Goal: Task Accomplishment & Management: Use online tool/utility

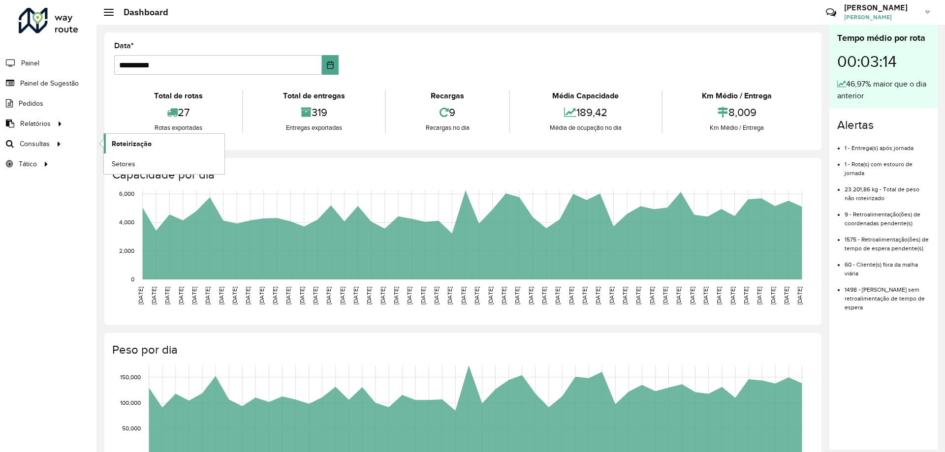
click at [120, 141] on span "Roteirização" at bounding box center [132, 144] width 40 height 10
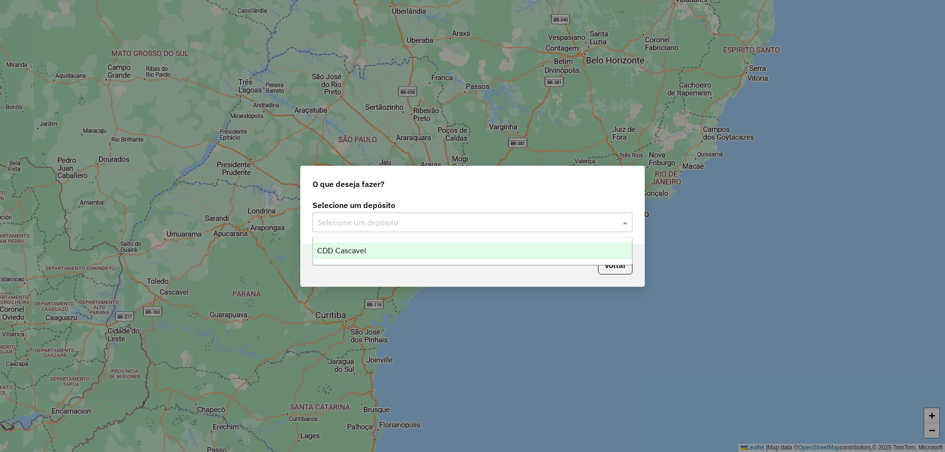
click at [438, 222] on input "text" at bounding box center [462, 223] width 290 height 12
click at [352, 250] on span "CDD Cascavel" at bounding box center [341, 251] width 49 height 8
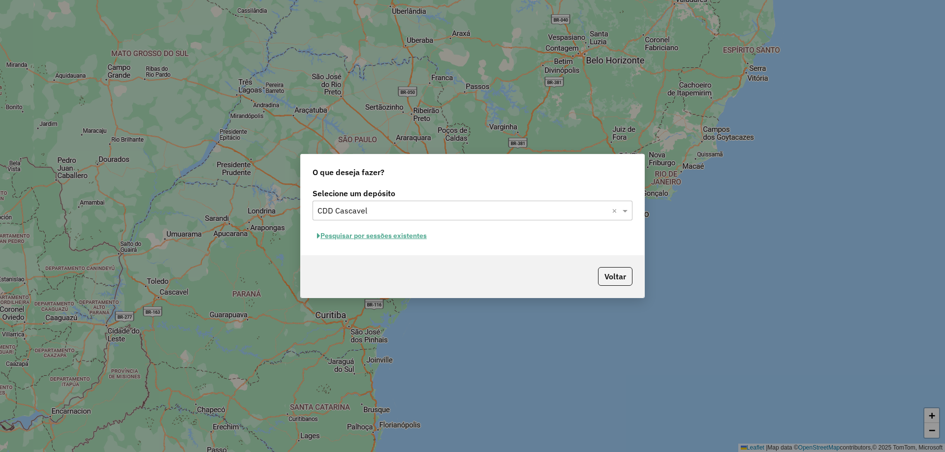
click at [348, 234] on button "Pesquisar por sessões existentes" at bounding box center [371, 235] width 119 height 15
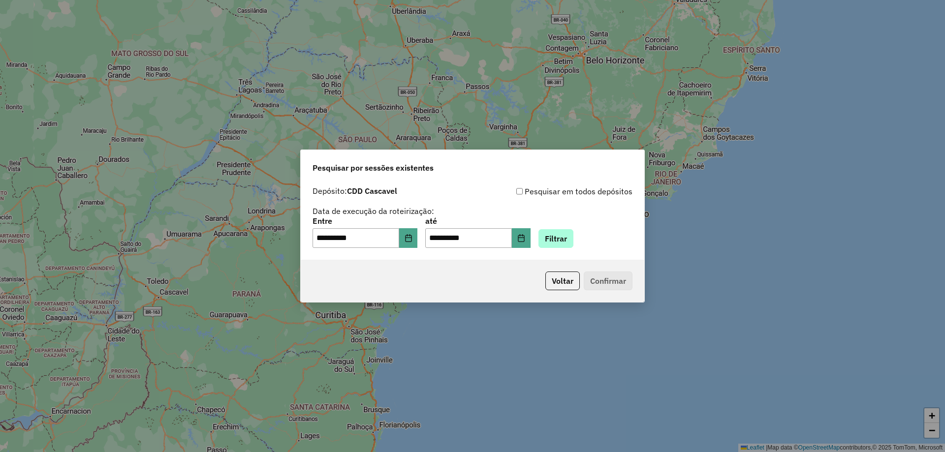
drag, startPoint x: 611, startPoint y: 242, endPoint x: 587, endPoint y: 241, distance: 23.6
click at [609, 241] on div "**********" at bounding box center [472, 233] width 320 height 31
click at [573, 242] on button "Filtrar" at bounding box center [555, 238] width 35 height 19
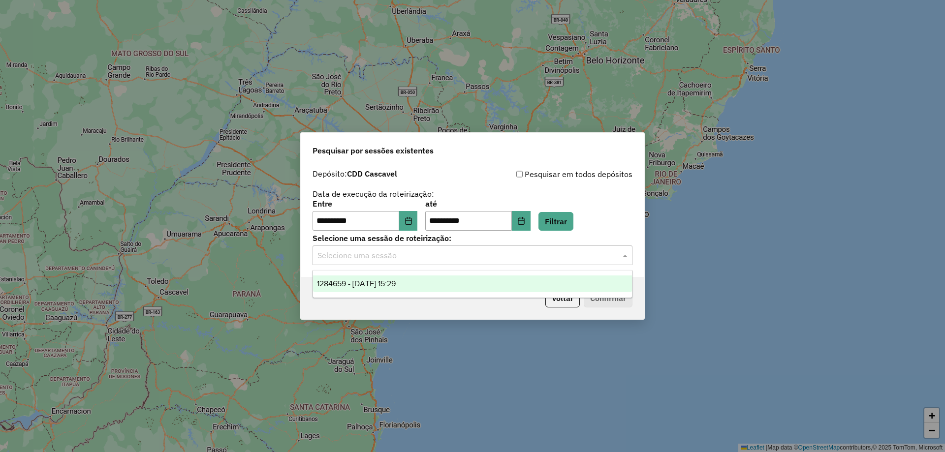
click at [370, 250] on input "text" at bounding box center [462, 256] width 290 height 12
click at [373, 284] on span "1284659 - 29/09/2025 15:29" at bounding box center [356, 284] width 79 height 8
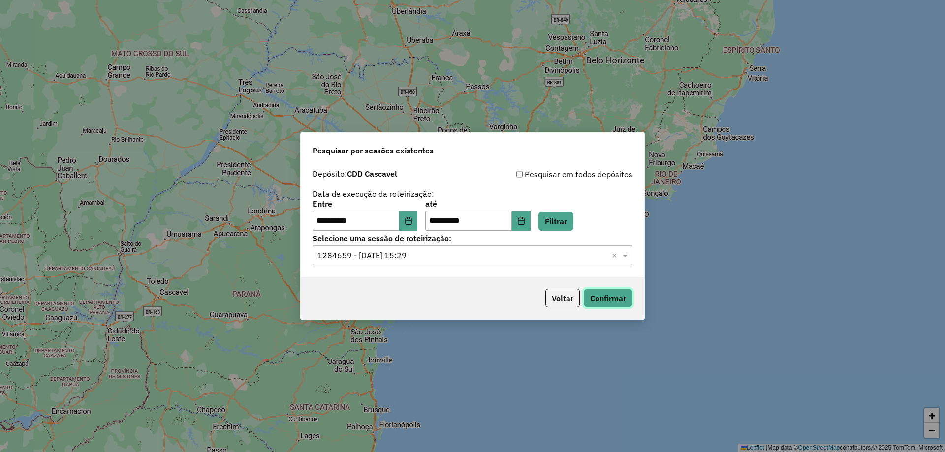
click at [620, 303] on button "Confirmar" at bounding box center [608, 298] width 49 height 19
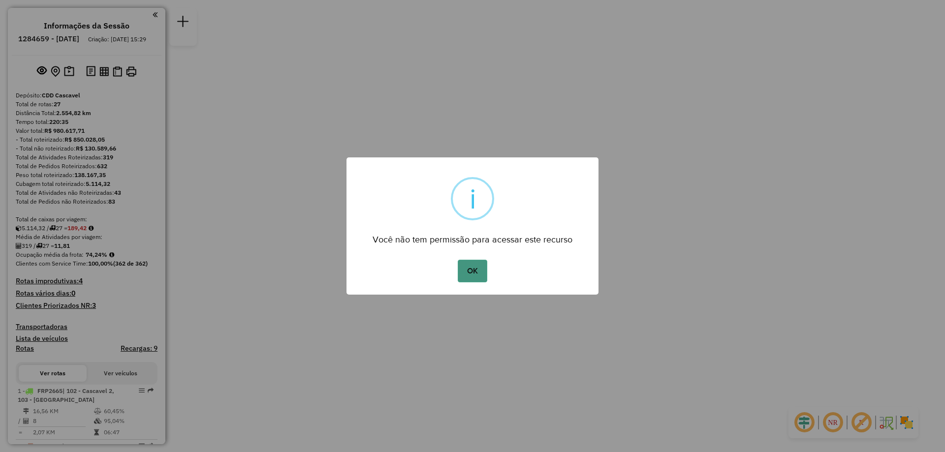
click at [482, 273] on button "OK" at bounding box center [472, 271] width 29 height 23
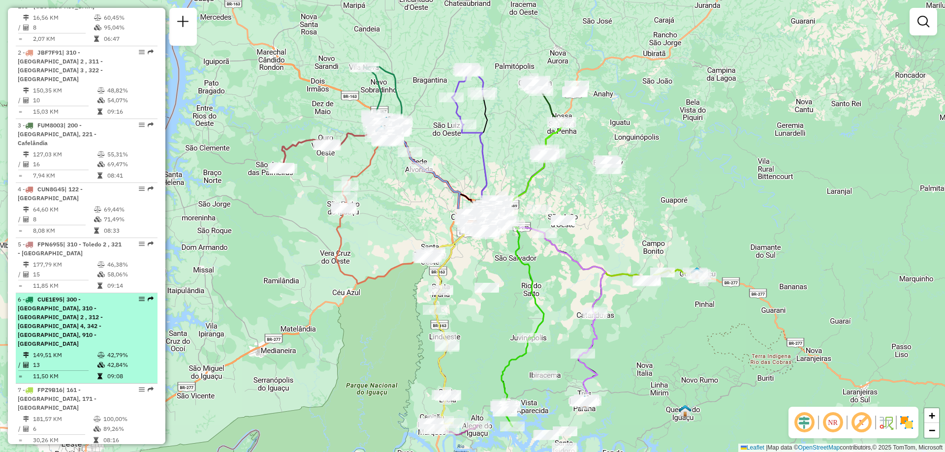
scroll to position [443, 0]
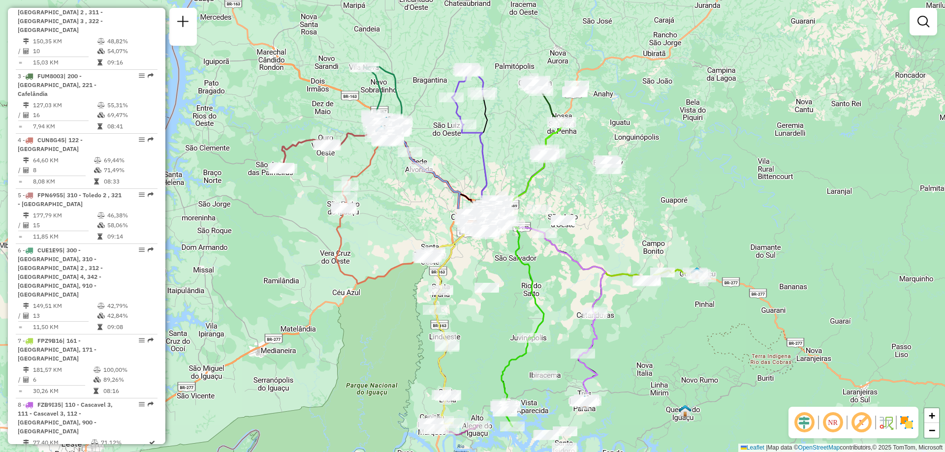
select select "**********"
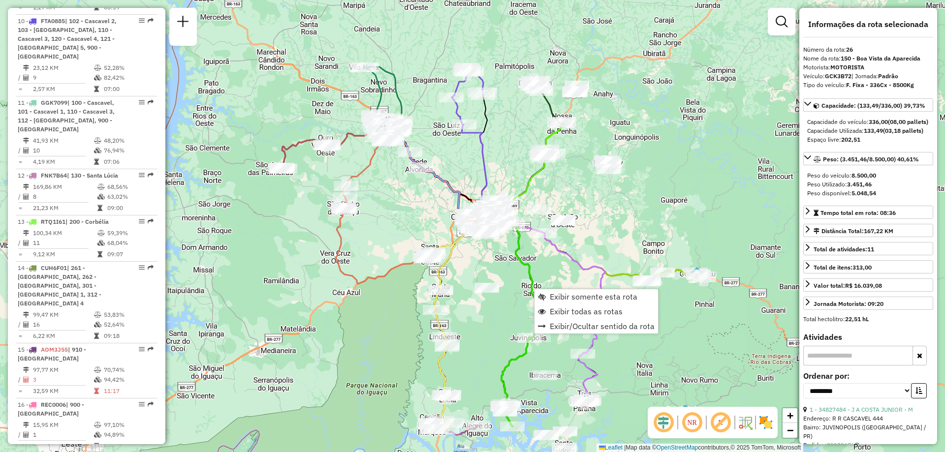
scroll to position [1715, 0]
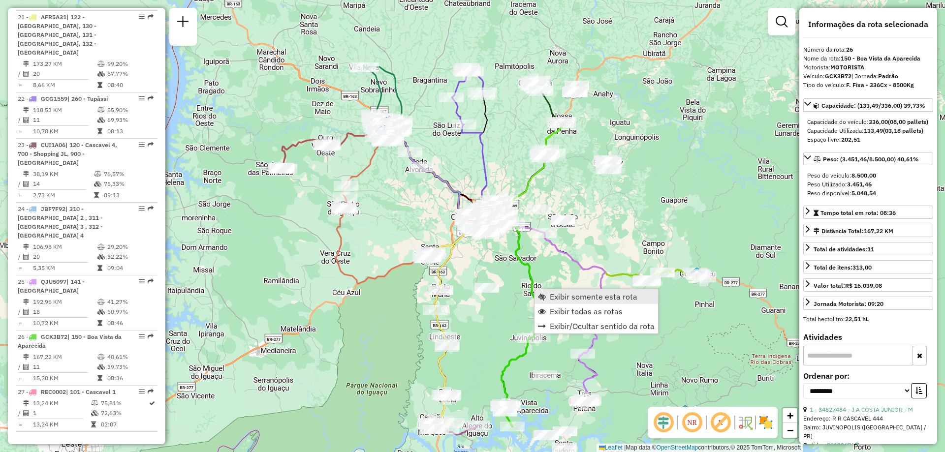
click at [558, 297] on span "Exibir somente esta rota" at bounding box center [594, 297] width 88 height 8
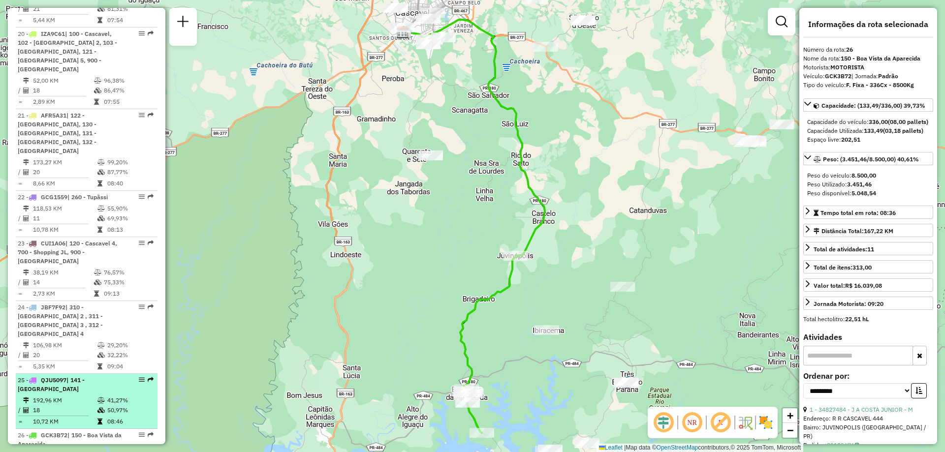
scroll to position [1568, 0]
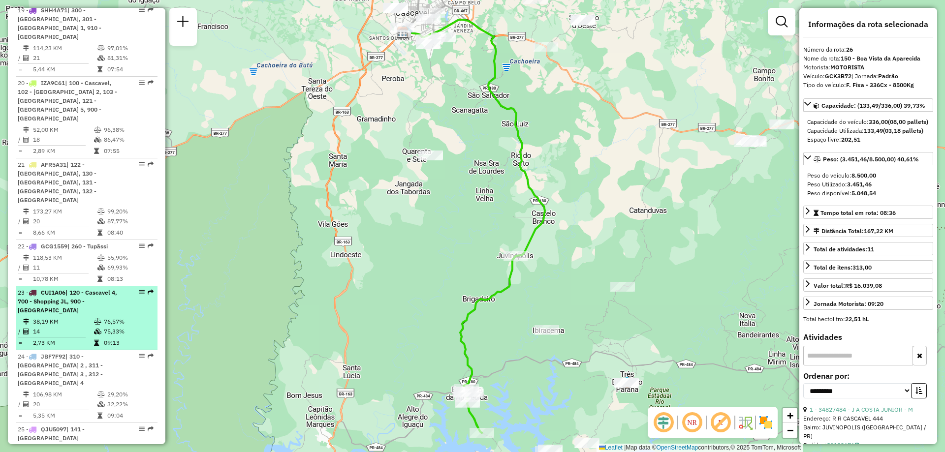
click at [64, 289] on span "| 120 - Cascavel 4, 700 - Shopping JL, 900 - Centro Cascavel" at bounding box center [67, 301] width 99 height 25
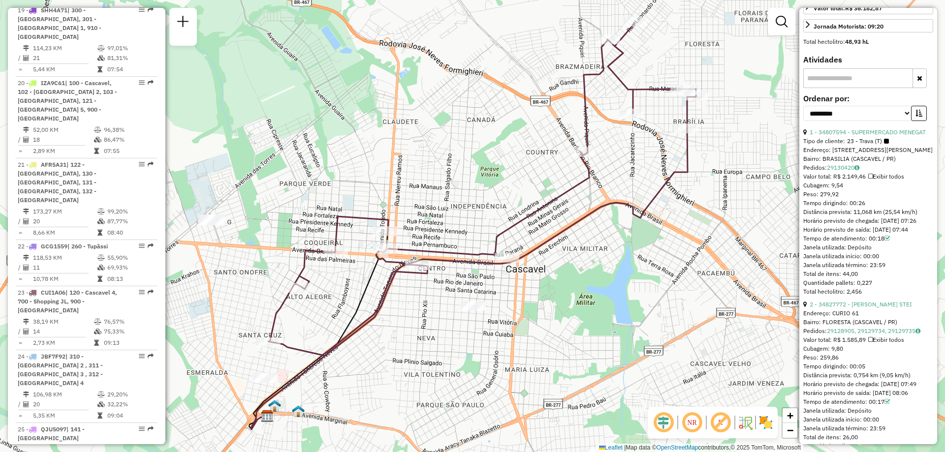
scroll to position [344, 0]
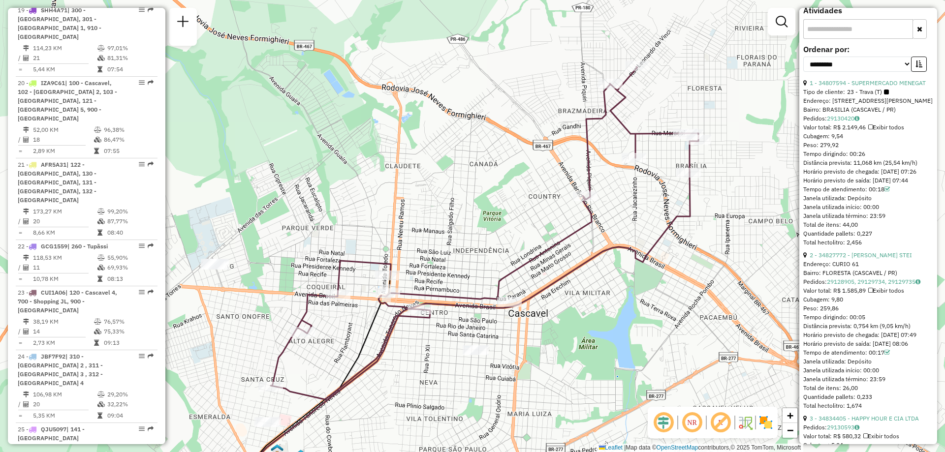
drag, startPoint x: 624, startPoint y: 195, endPoint x: 626, endPoint y: 239, distance: 44.4
click at [626, 239] on div "Janela de atendimento Grade de atendimento Capacidade Transportadoras Veículos …" at bounding box center [472, 226] width 945 height 452
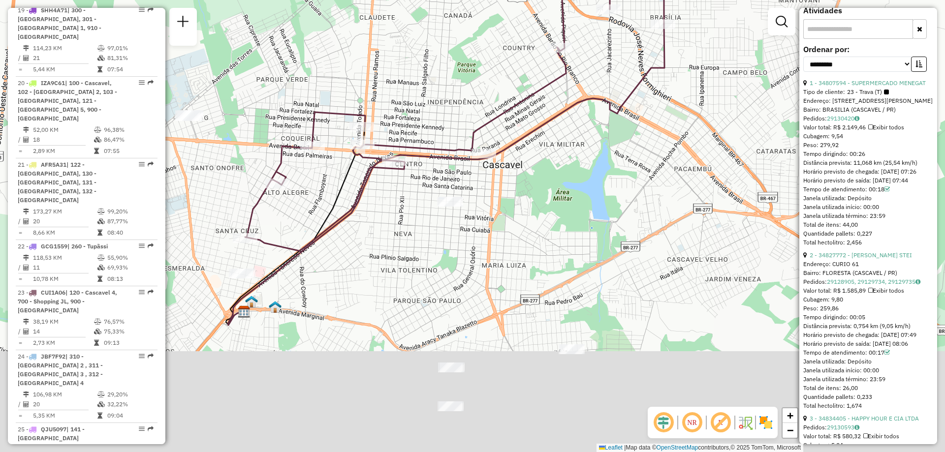
drag, startPoint x: 601, startPoint y: 367, endPoint x: 575, endPoint y: 218, distance: 151.4
click at [575, 218] on div "Janela de atendimento Grade de atendimento Capacidade Transportadoras Veículos …" at bounding box center [472, 226] width 945 height 452
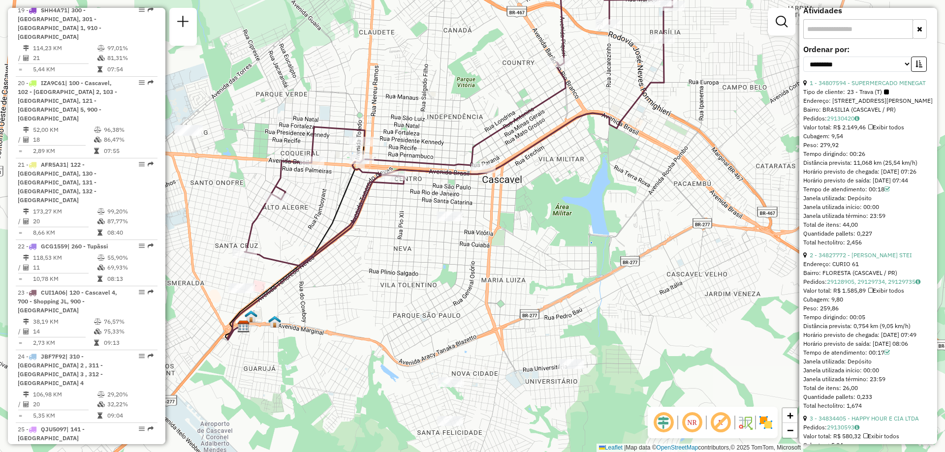
drag, startPoint x: 573, startPoint y: 249, endPoint x: 591, endPoint y: 308, distance: 61.8
click at [575, 294] on div "Janela de atendimento Grade de atendimento Capacidade Transportadoras Veículos …" at bounding box center [472, 226] width 945 height 452
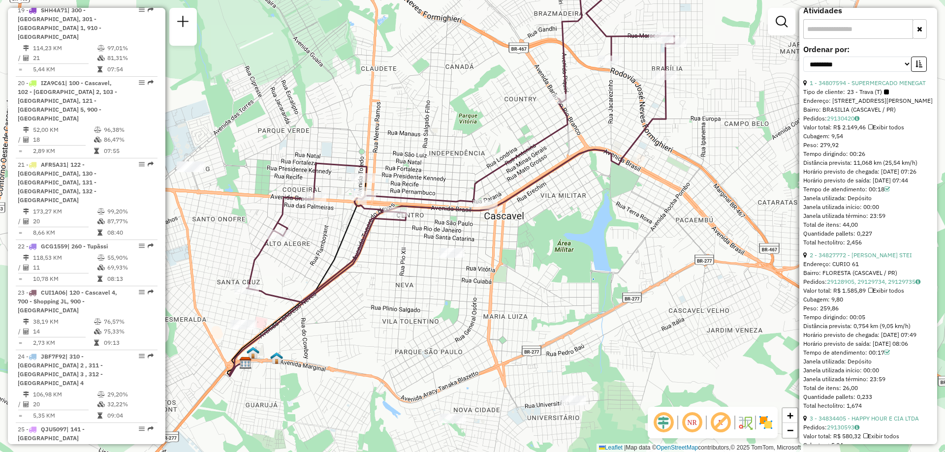
click at [690, 430] on em at bounding box center [692, 423] width 24 height 24
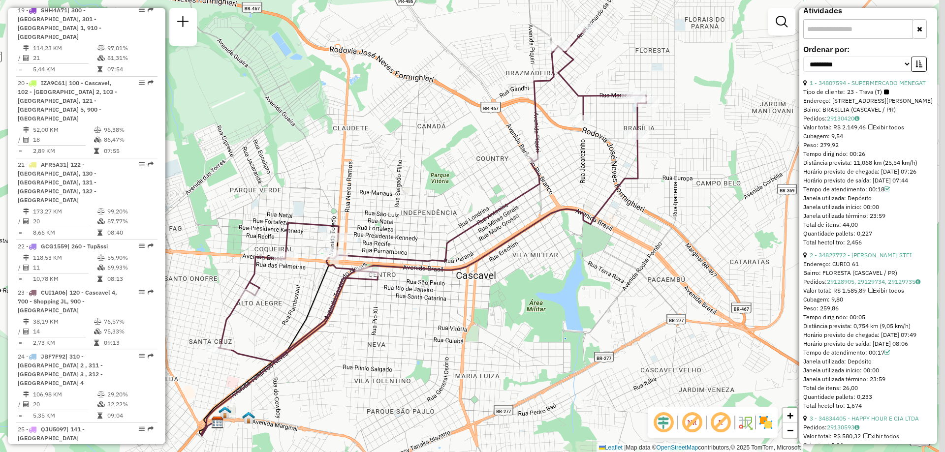
drag, startPoint x: 549, startPoint y: 247, endPoint x: 520, endPoint y: 309, distance: 68.5
click at [520, 309] on div "Janela de atendimento Grade de atendimento Capacidade Transportadoras Veículos …" at bounding box center [472, 226] width 945 height 452
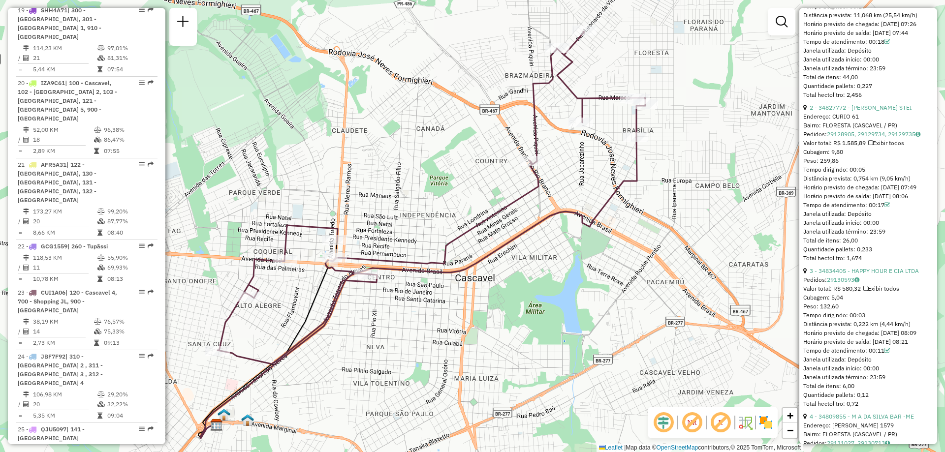
scroll to position [295, 0]
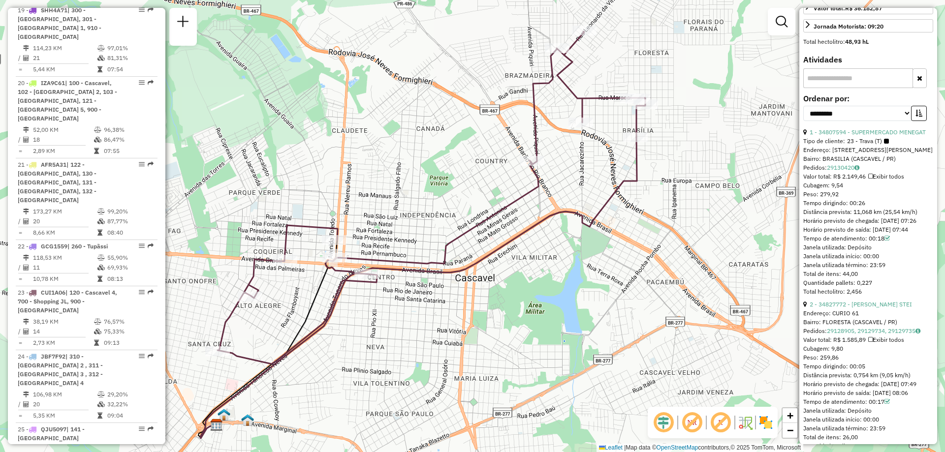
drag, startPoint x: 856, startPoint y: 160, endPoint x: 920, endPoint y: 168, distance: 65.0
click at [920, 168] on div "1 - 34807594 - SUPERMERCADO MENEGAT Tipo de cliente: 23 - Trava (T) Endereço: R…" at bounding box center [868, 212] width 130 height 168
click at [908, 155] on div "Endereço: R VINICIUS DE MORAES 1007" at bounding box center [868, 150] width 130 height 9
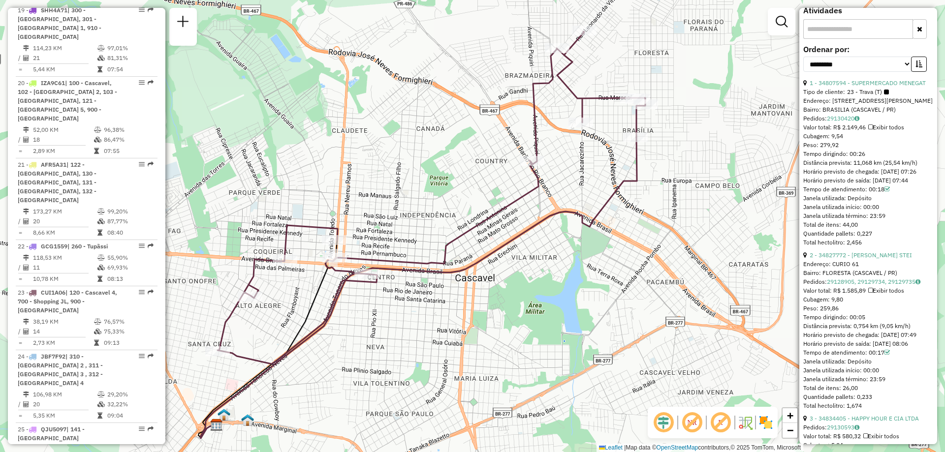
click at [850, 269] on div "Endereço: CURIO 61" at bounding box center [868, 264] width 130 height 9
click at [888, 278] on div "Bairro: FLORESTA (CASCAVEL / PR)" at bounding box center [868, 273] width 130 height 9
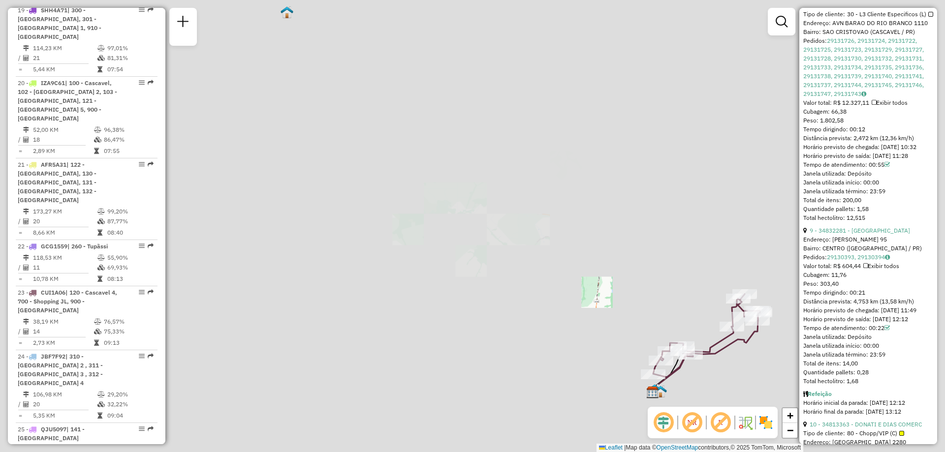
scroll to position [1722, 0]
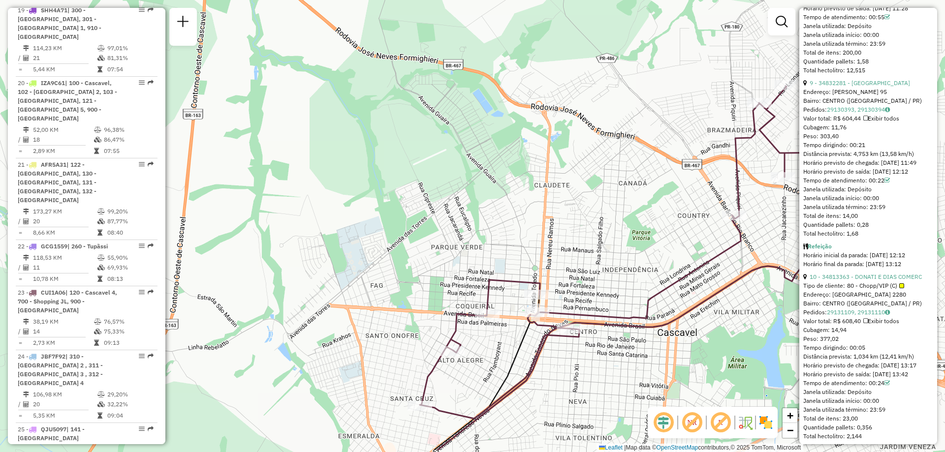
drag, startPoint x: 748, startPoint y: 327, endPoint x: 613, endPoint y: 215, distance: 175.5
click at [616, 217] on div "Janela de atendimento Grade de atendimento Capacidade Transportadoras Veículos …" at bounding box center [472, 226] width 945 height 452
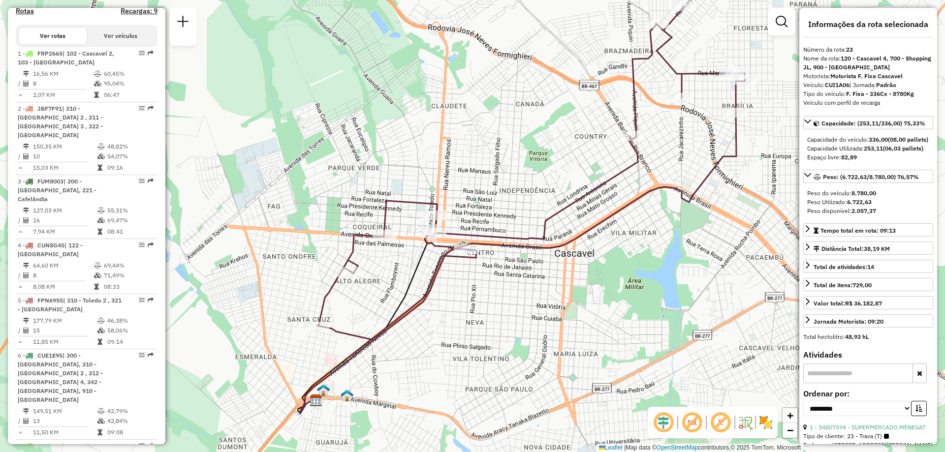
scroll to position [0, 0]
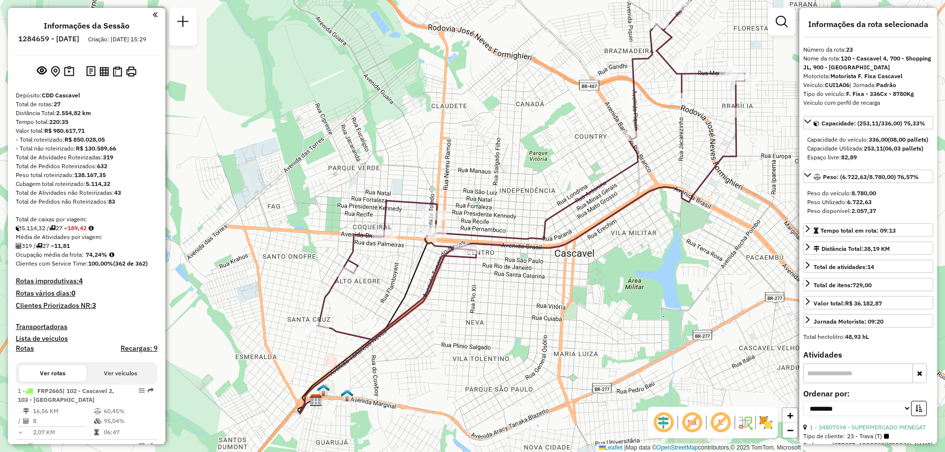
click at [60, 35] on h6 "1284659 - 29/09/2025" at bounding box center [48, 38] width 61 height 9
copy h6 "1284659"
